Goal: Entertainment & Leisure: Consume media (video, audio)

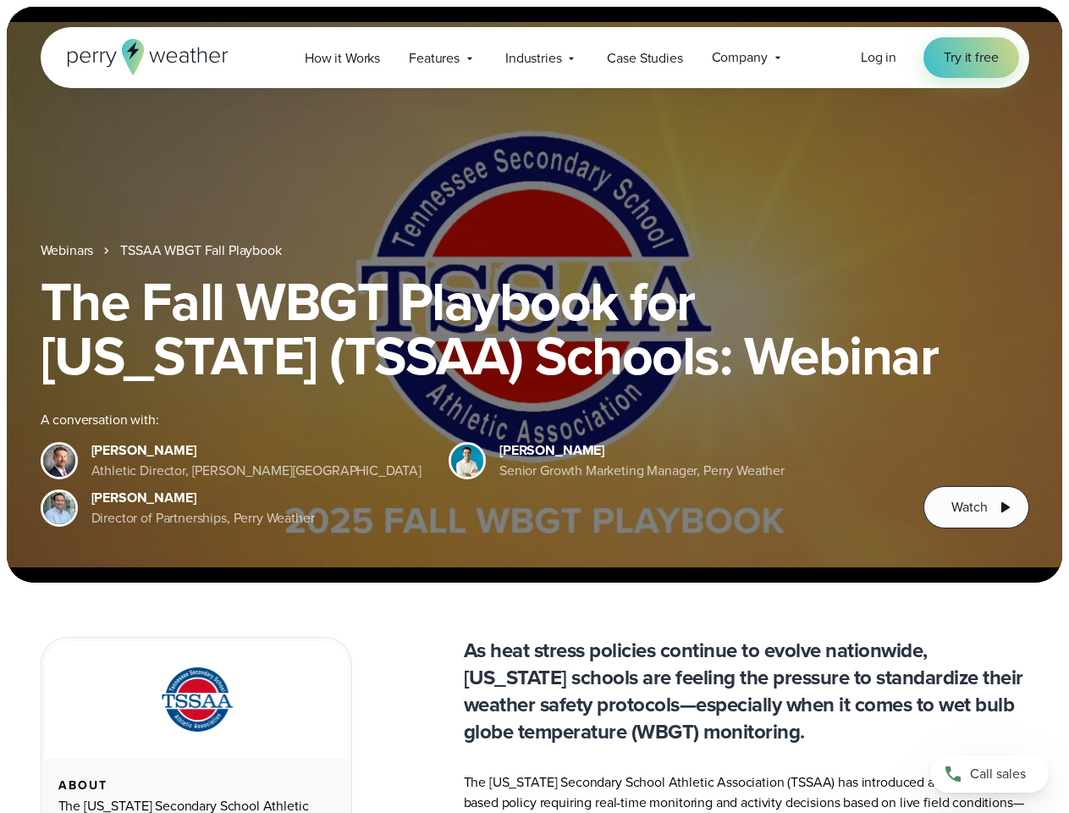
click at [534, 406] on div "The Fall WBGT Playbook for [US_STATE] (TSSAA) Schools: Webinar A conversation w…" at bounding box center [535, 401] width 989 height 254
click at [534, 58] on span "Industries" at bounding box center [533, 58] width 56 height 20
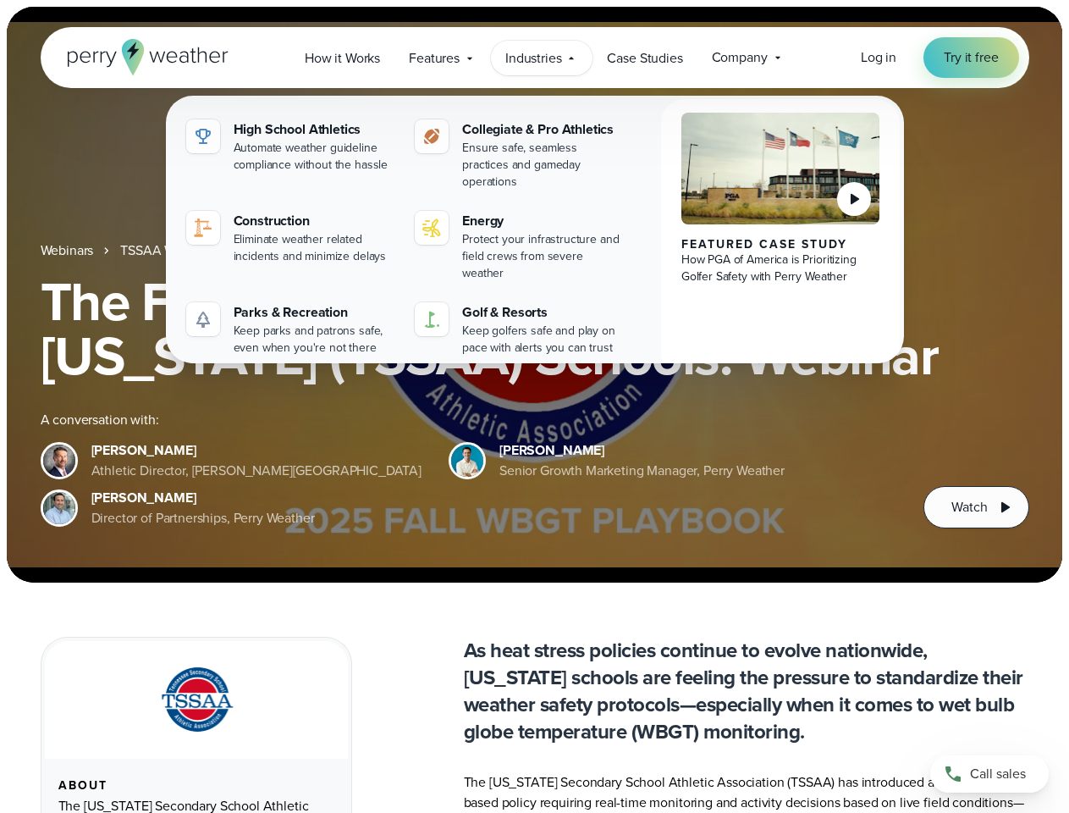
click at [534, 295] on h1 "The Fall WBGT Playbook for [US_STATE] (TSSAA) Schools: Webinar" at bounding box center [535, 328] width 989 height 108
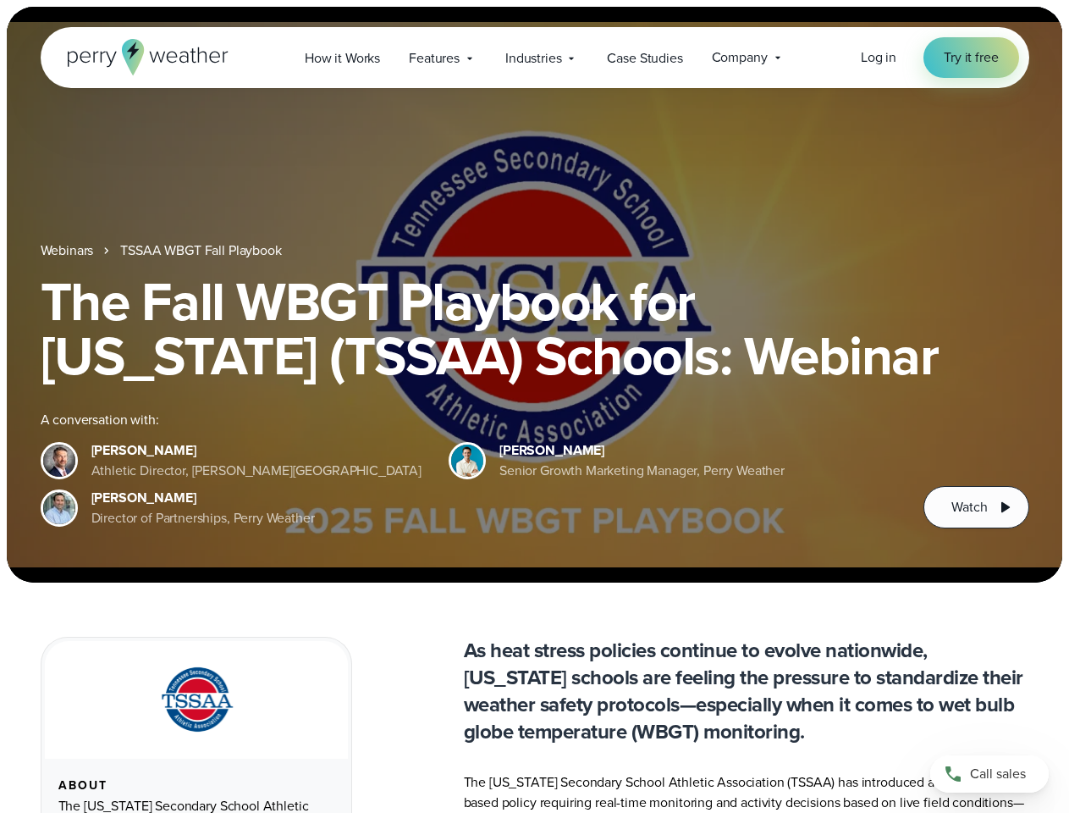
click at [202, 251] on link "TSSAA WBGT Fall Playbook" at bounding box center [200, 250] width 161 height 20
click at [976, 507] on span "Watch" at bounding box center [969, 507] width 36 height 20
